Goal: Task Accomplishment & Management: Manage account settings

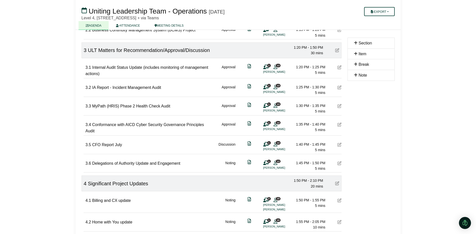
scroll to position [201, 0]
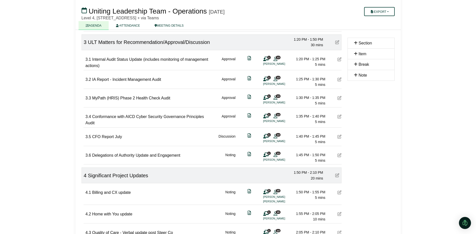
click at [340, 136] on icon at bounding box center [339, 136] width 4 height 4
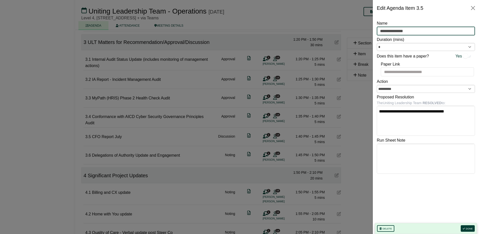
drag, startPoint x: 422, startPoint y: 29, endPoint x: 433, endPoint y: 28, distance: 11.4
click at [433, 28] on input "**********" at bounding box center [426, 31] width 98 height 9
type input "**********"
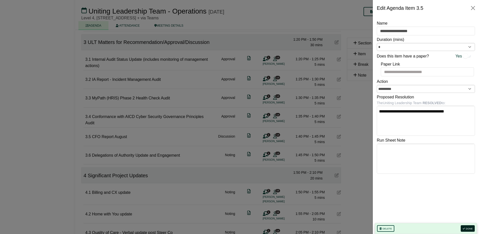
click at [467, 227] on button "Done" at bounding box center [468, 228] width 14 height 7
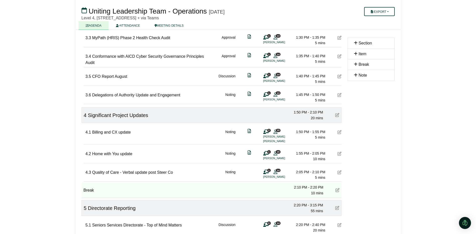
scroll to position [276, 0]
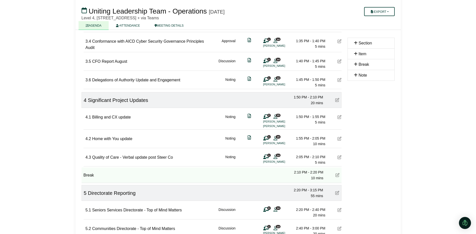
click at [339, 156] on icon at bounding box center [339, 157] width 4 height 4
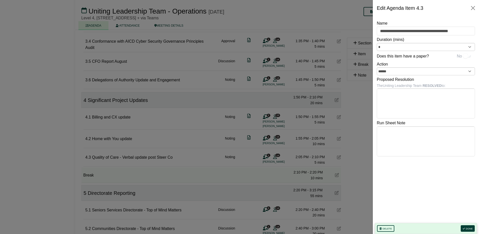
click at [348, 123] on div at bounding box center [239, 117] width 479 height 234
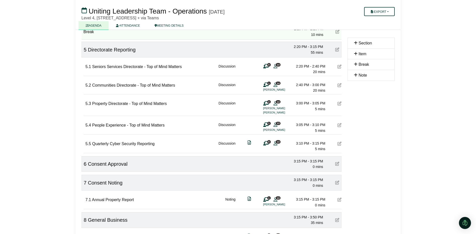
scroll to position [426, 0]
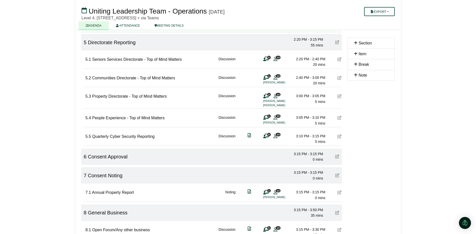
click at [340, 95] on icon at bounding box center [339, 96] width 4 height 4
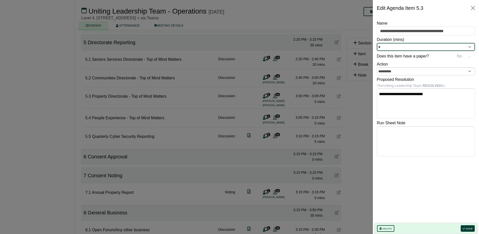
click at [469, 46] on input "*" at bounding box center [426, 47] width 98 height 8
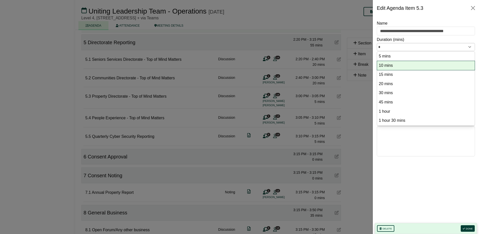
click at [404, 65] on option "10 mins" at bounding box center [426, 65] width 95 height 7
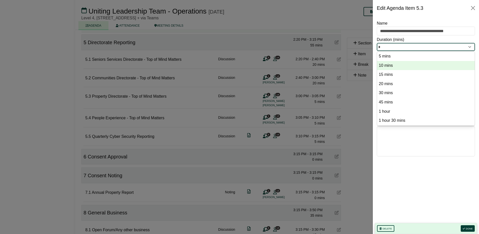
type input "**"
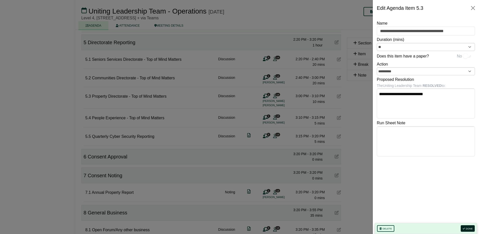
click at [469, 228] on button "Done" at bounding box center [468, 228] width 14 height 7
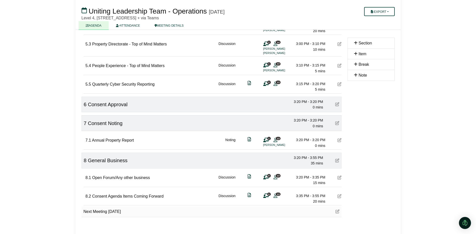
scroll to position [489, 0]
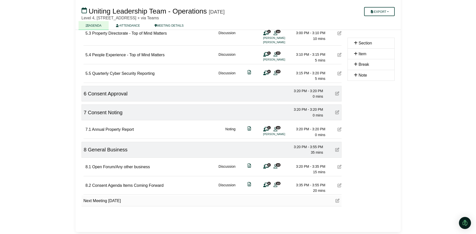
scroll to position [489, 0]
